Goal: Task Accomplishment & Management: Use online tool/utility

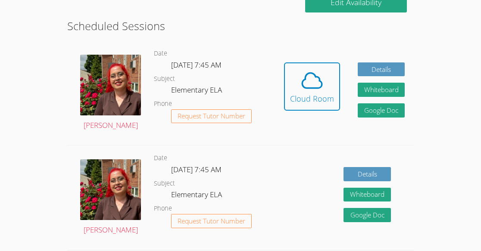
scroll to position [174, 0]
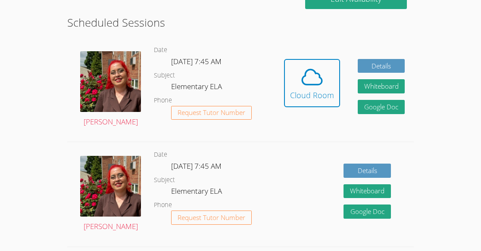
click at [175, 70] on dl "Date [DATE] 7:45 AM Subject Elementary ELA Phone Request Tutor Number" at bounding box center [214, 90] width 121 height 90
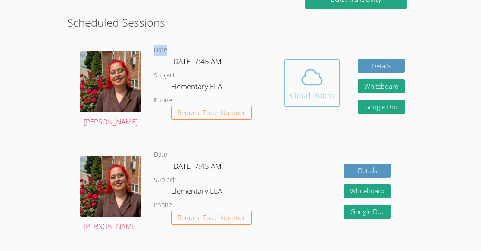
click at [313, 99] on div "Cloud Room" at bounding box center [312, 95] width 44 height 12
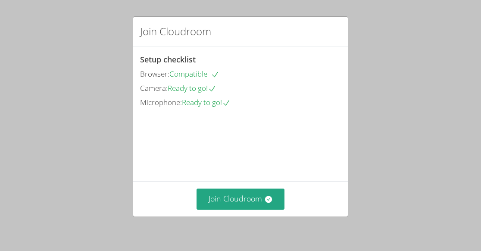
click at [264, 187] on div "Join Cloudroom" at bounding box center [240, 199] width 215 height 35
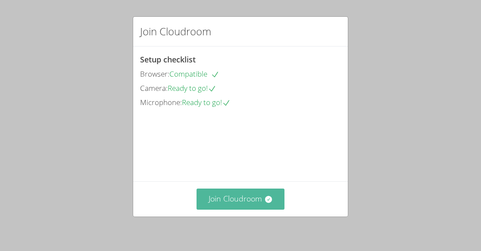
click at [251, 209] on button "Join Cloudroom" at bounding box center [241, 199] width 88 height 21
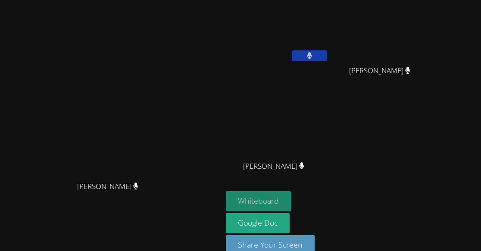
click at [291, 196] on button "Whiteboard" at bounding box center [258, 201] width 65 height 20
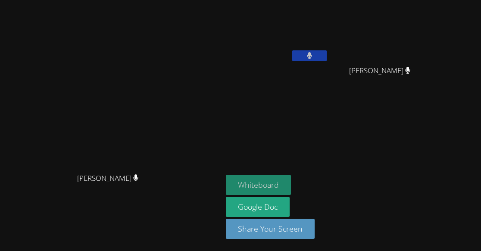
click at [291, 184] on button "Whiteboard" at bounding box center [258, 185] width 65 height 20
